Goal: Task Accomplishment & Management: Manage account settings

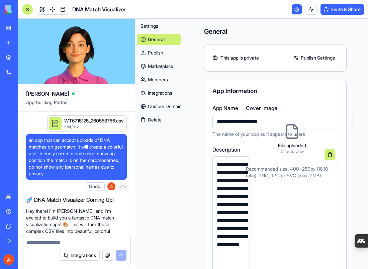
scroll to position [1816, 0]
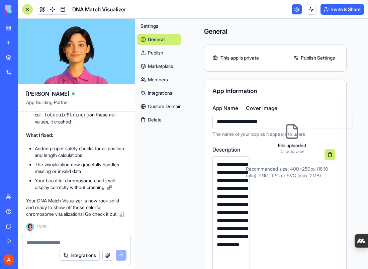
click at [341, 9] on button "Invite & Share" at bounding box center [343, 9] width 44 height 11
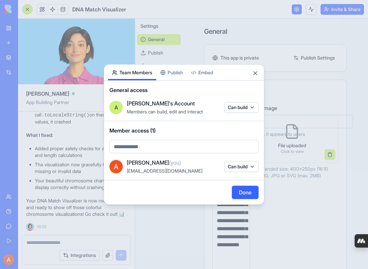
click at [218, 146] on body "BETA My Workspace New app Marketplace Integrations Recent New App AI Logo Gener…" at bounding box center [184, 134] width 368 height 269
click at [192, 148] on body "BETA My Workspace New app Marketplace Integrations Recent New App AI Logo Gener…" at bounding box center [184, 134] width 368 height 269
click at [137, 148] on body "BETA My Workspace New app Marketplace Integrations Recent New App AI Logo Gener…" at bounding box center [184, 134] width 368 height 269
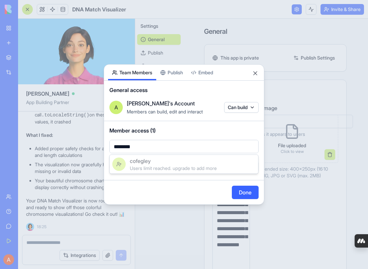
click at [155, 144] on div at bounding box center [184, 134] width 368 height 269
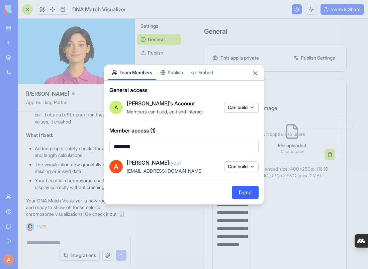
click at [155, 144] on body "BETA My Workspace New app Marketplace Integrations Recent New App AI Logo Gener…" at bounding box center [184, 134] width 368 height 269
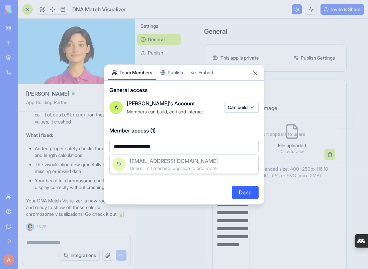
type input "**********"
click at [232, 193] on div at bounding box center [184, 134] width 368 height 269
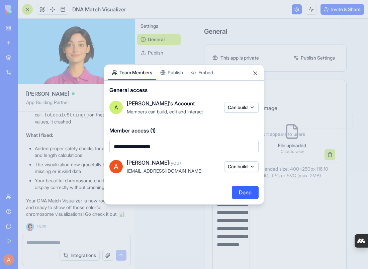
click at [251, 195] on button "Done" at bounding box center [245, 192] width 27 height 13
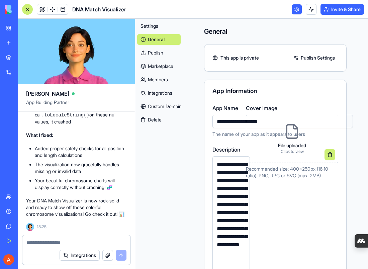
click at [158, 78] on link "Members" at bounding box center [159, 79] width 44 height 11
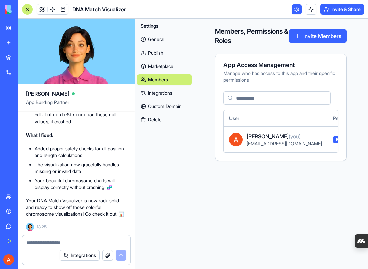
click at [292, 40] on button "Invite Members" at bounding box center [318, 35] width 58 height 13
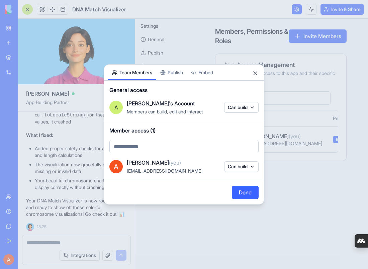
click at [183, 67] on button "Publish" at bounding box center [171, 73] width 31 height 16
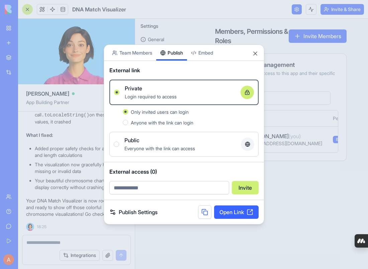
click at [125, 123] on button "Anyone with the link can login" at bounding box center [125, 122] width 5 height 5
click at [235, 211] on link "Open Link" at bounding box center [236, 212] width 45 height 13
